Goal: Task Accomplishment & Management: Use online tool/utility

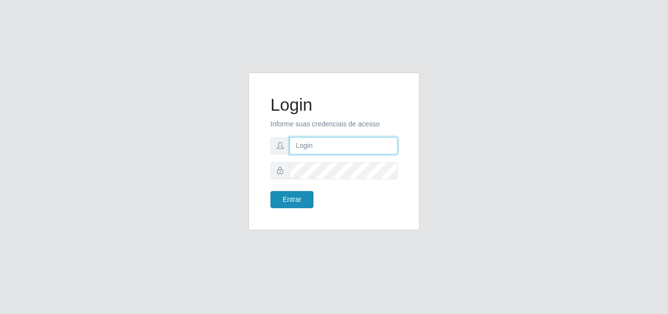
type input "[EMAIL_ADDRESS][DOMAIN_NAME]"
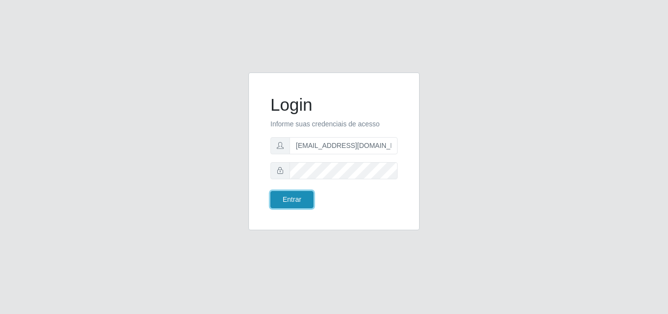
click at [307, 201] on button "Entrar" at bounding box center [291, 199] width 43 height 17
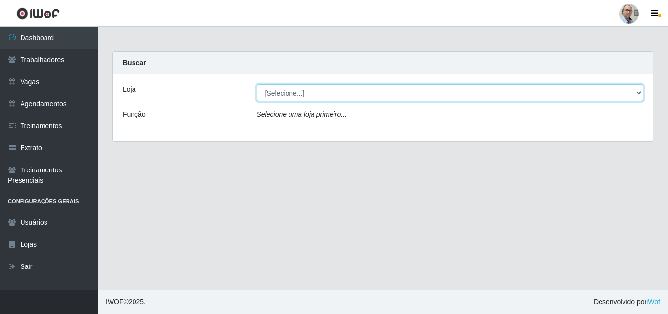
click at [407, 89] on select "[Selecione...] Mar Vermelho - Loja 04" at bounding box center [450, 92] width 387 height 17
select select "251"
click at [257, 84] on select "[Selecione...] Mar Vermelho - Loja 04" at bounding box center [450, 92] width 387 height 17
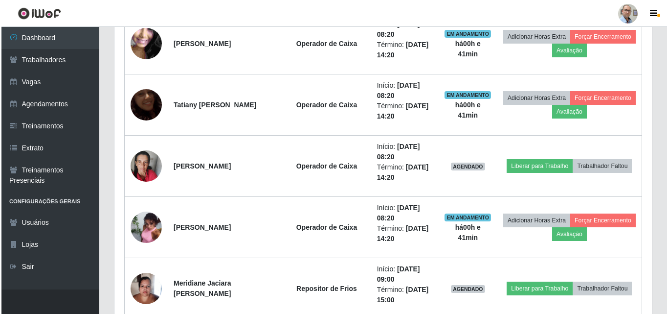
scroll to position [1174, 0]
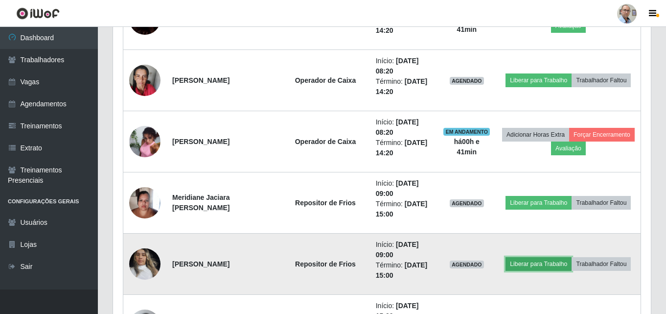
click at [528, 265] on button "Liberar para Trabalho" at bounding box center [538, 264] width 66 height 14
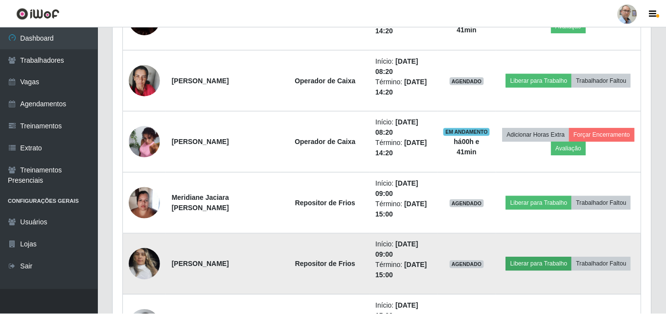
scroll to position [203, 533]
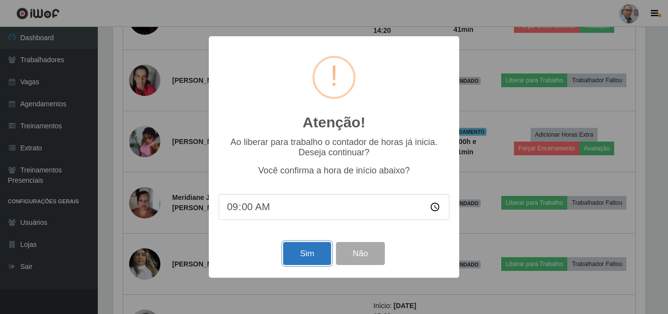
click at [308, 253] on button "Sim" at bounding box center [306, 253] width 47 height 23
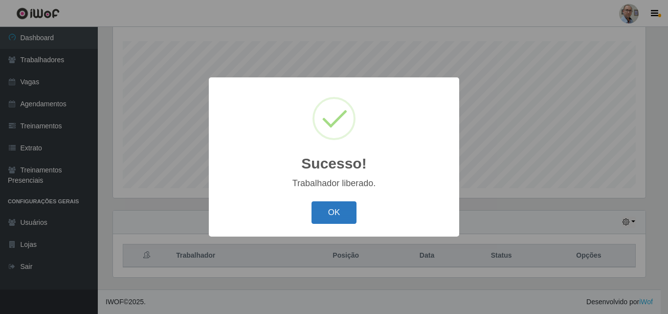
click at [327, 208] on button "OK" at bounding box center [334, 212] width 45 height 23
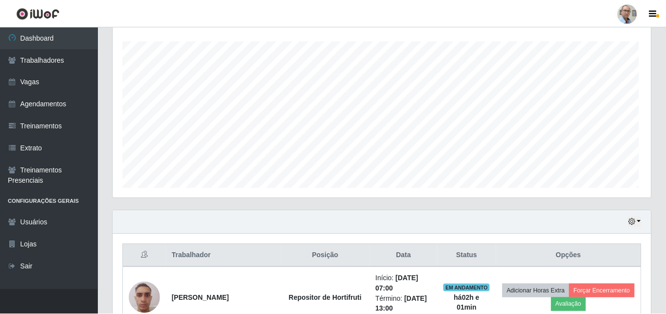
scroll to position [203, 538]
